Goal: Task Accomplishment & Management: Manage account settings

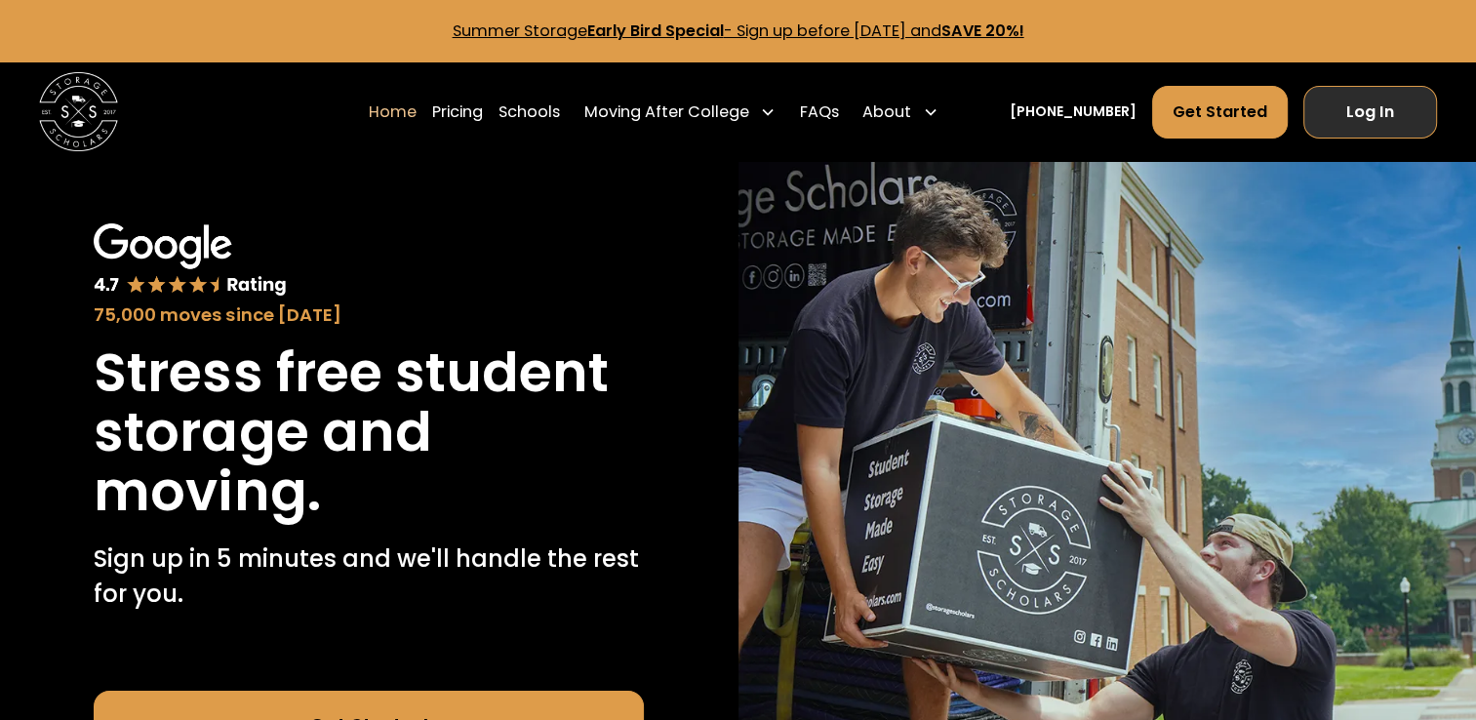
click at [1377, 114] on link "Log In" at bounding box center [1371, 112] width 134 height 53
click at [919, 34] on link "Summer Storage Early Bird Special - Sign up before [DATE] and SAVE 20%!" at bounding box center [739, 31] width 572 height 22
click at [1393, 106] on link "Log In" at bounding box center [1371, 112] width 134 height 53
